Goal: Navigation & Orientation: Find specific page/section

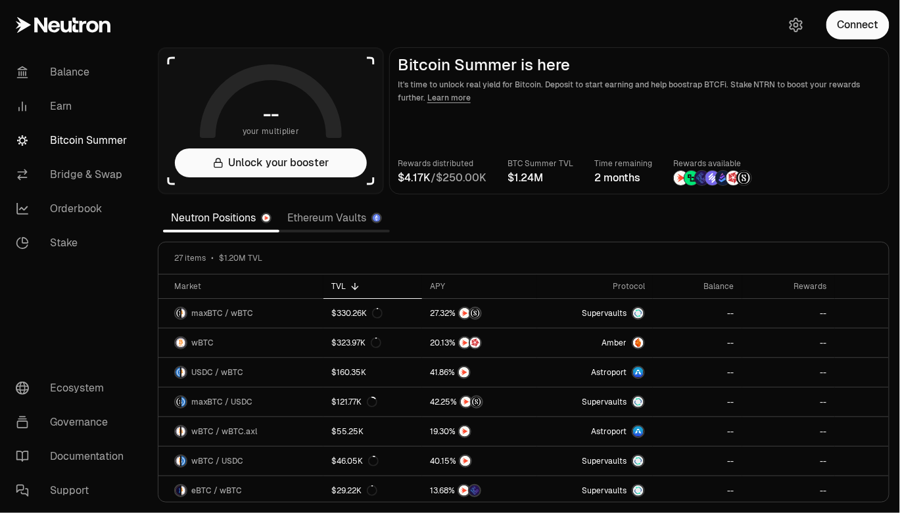
click at [337, 217] on link "Ethereum Vaults" at bounding box center [334, 218] width 110 height 26
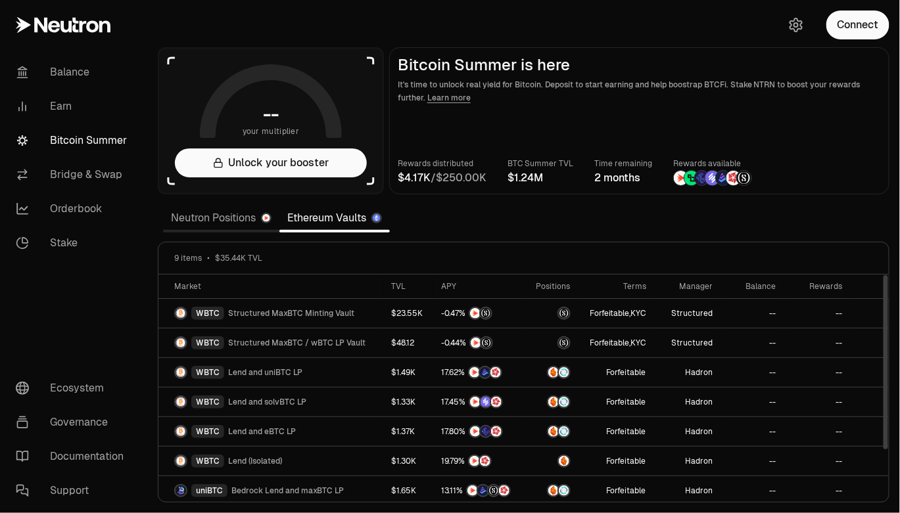
click at [200, 224] on link "Neutron Positions" at bounding box center [221, 218] width 116 height 26
